Goal: Task Accomplishment & Management: Manage account settings

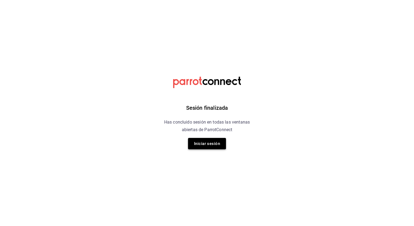
click at [203, 144] on button "Iniciar sesión" at bounding box center [207, 143] width 38 height 11
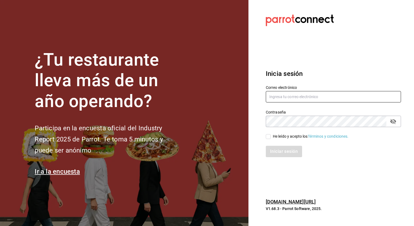
type input "[PERSON_NAME][EMAIL_ADDRESS][PERSON_NAME][DOMAIN_NAME]"
click at [268, 137] on input "He leído y acepto los Términos y condiciones." at bounding box center [268, 136] width 5 height 5
checkbox input "true"
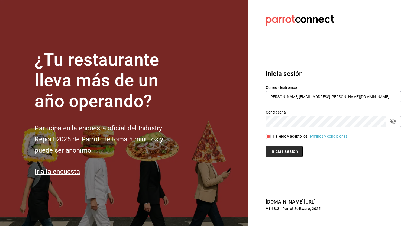
click at [283, 157] on button "Iniciar sesión" at bounding box center [284, 151] width 37 height 11
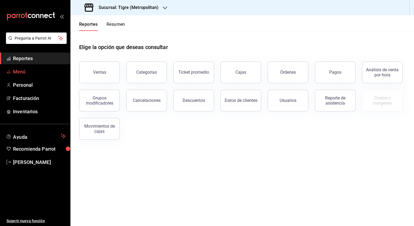
click at [7, 70] on icon "mailbox folders" at bounding box center [9, 72] width 4 height 4
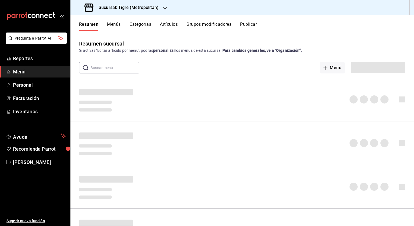
click at [127, 8] on h3 "Sucursal: Tigre (Metropolitan)" at bounding box center [126, 7] width 64 height 7
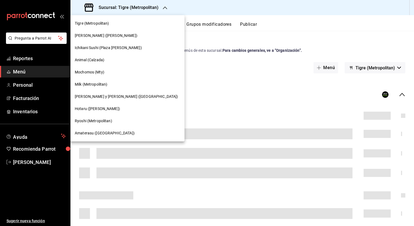
click at [87, 109] on span "Hotaru ([PERSON_NAME])" at bounding box center [97, 109] width 45 height 6
